Goal: Task Accomplishment & Management: Complete application form

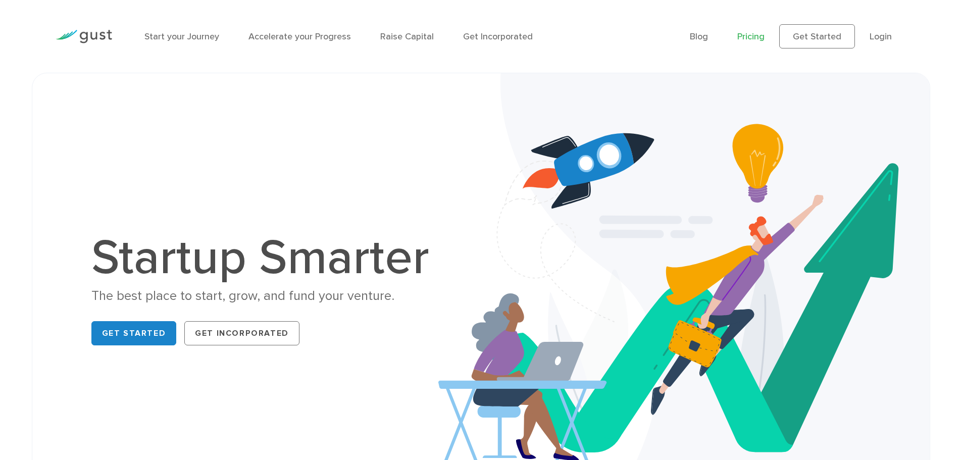
click at [752, 36] on link "Pricing" at bounding box center [750, 36] width 27 height 11
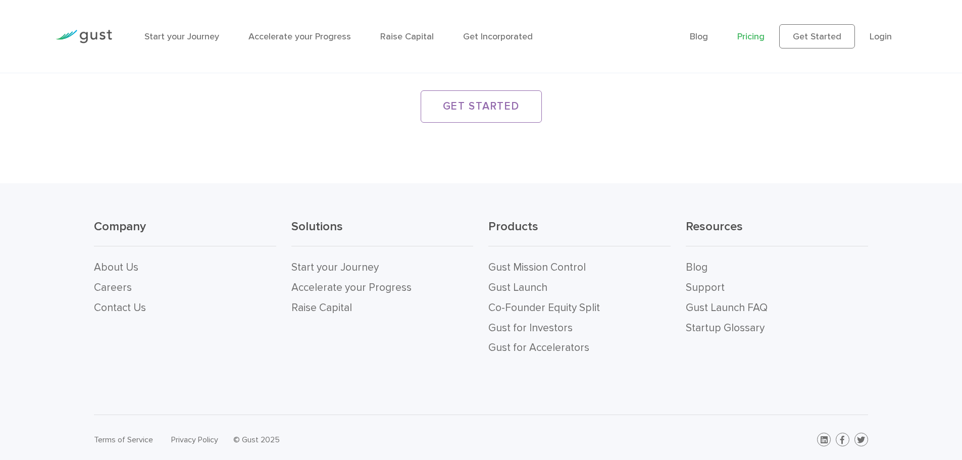
scroll to position [1987, 0]
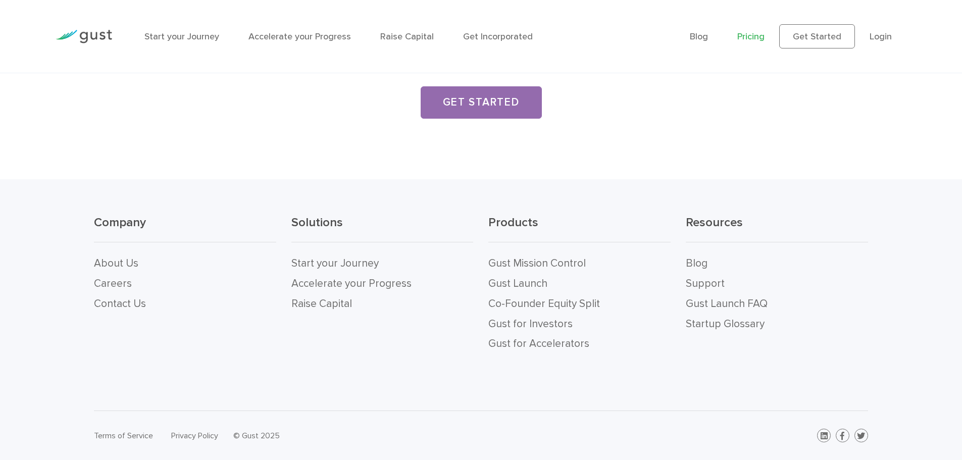
click at [458, 108] on link "GET STARTED" at bounding box center [481, 102] width 121 height 32
click at [321, 302] on link "Raise Capital" at bounding box center [321, 303] width 61 height 13
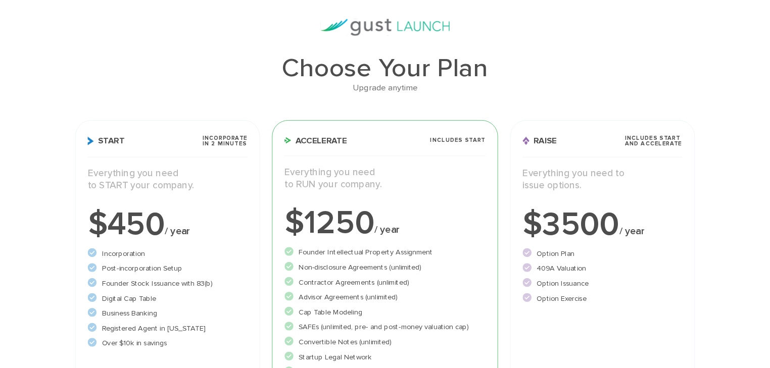
scroll to position [0, 0]
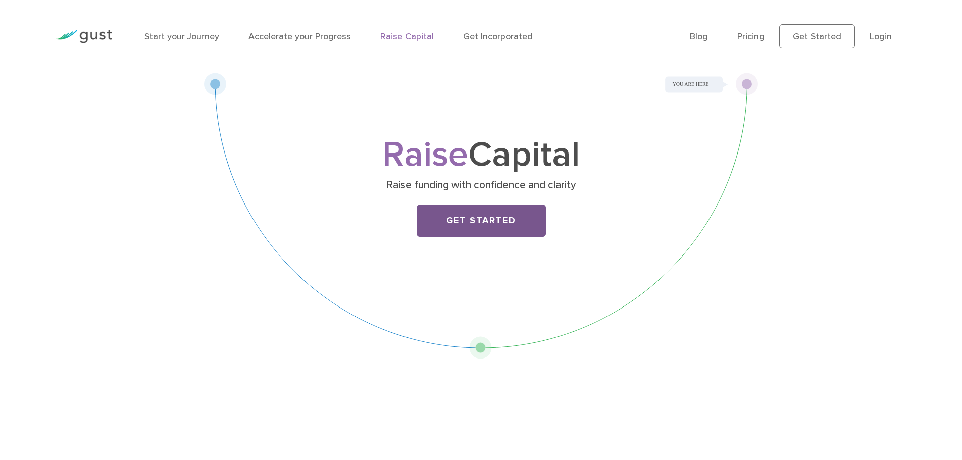
click at [446, 223] on link "Get Started" at bounding box center [481, 221] width 129 height 32
